Goal: Task Accomplishment & Management: Use online tool/utility

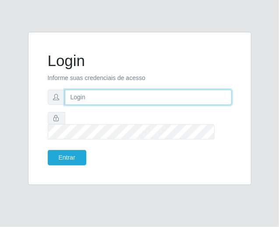
click at [128, 101] on input "text" at bounding box center [148, 97] width 167 height 15
type input "[EMAIL_ADDRESS][DOMAIN_NAME]"
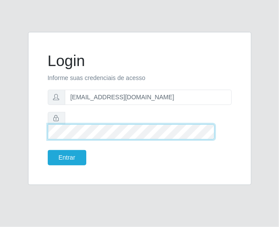
click at [48, 150] on button "Entrar" at bounding box center [67, 157] width 39 height 15
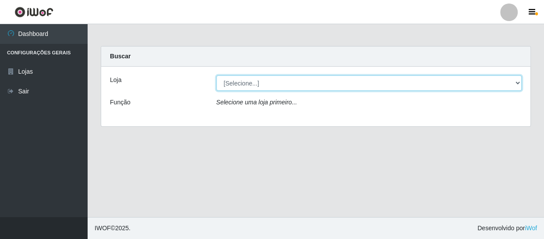
click at [279, 82] on select "[Selecione...] SuperFácil Atacado - São Gonçalo do Amarante" at bounding box center [370, 82] width 306 height 15
select select "408"
click at [217, 75] on select "[Selecione...] SuperFácil Atacado - São Gonçalo do Amarante" at bounding box center [370, 82] width 306 height 15
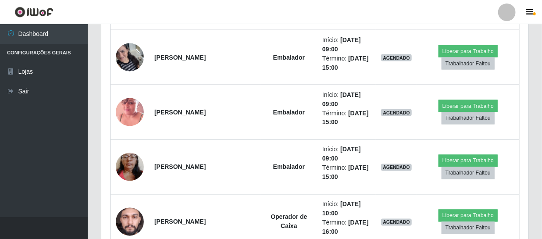
scroll to position [637, 0]
